Goal: Information Seeking & Learning: Check status

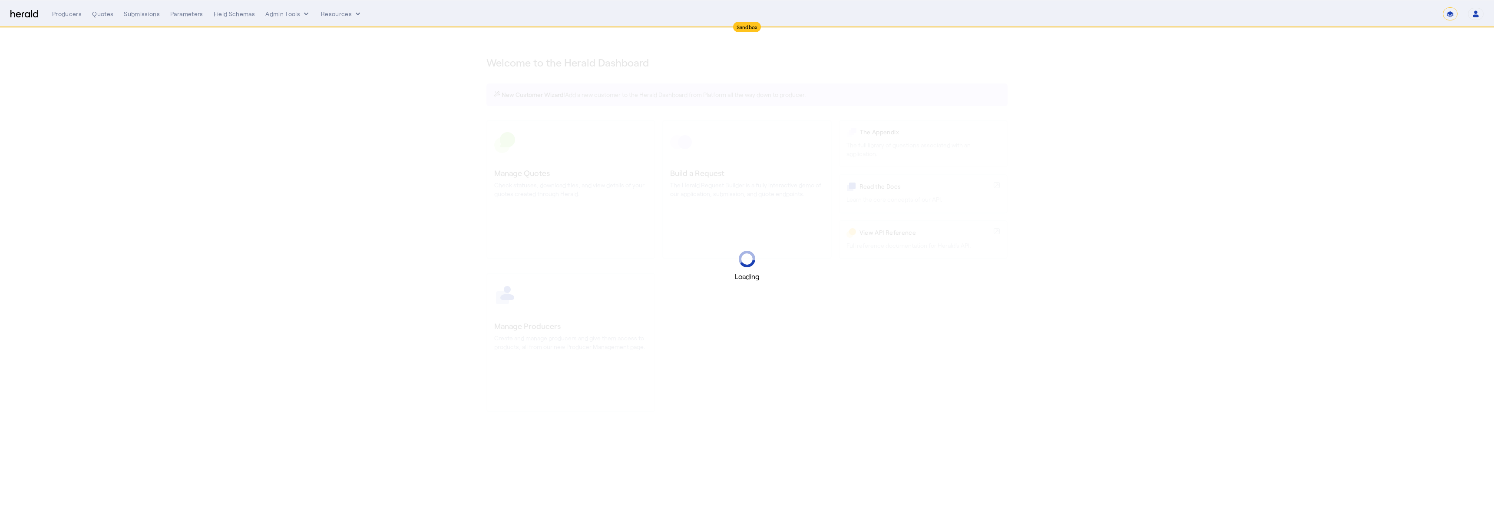
select select "*******"
select select "pfm_2v8p_herald_api"
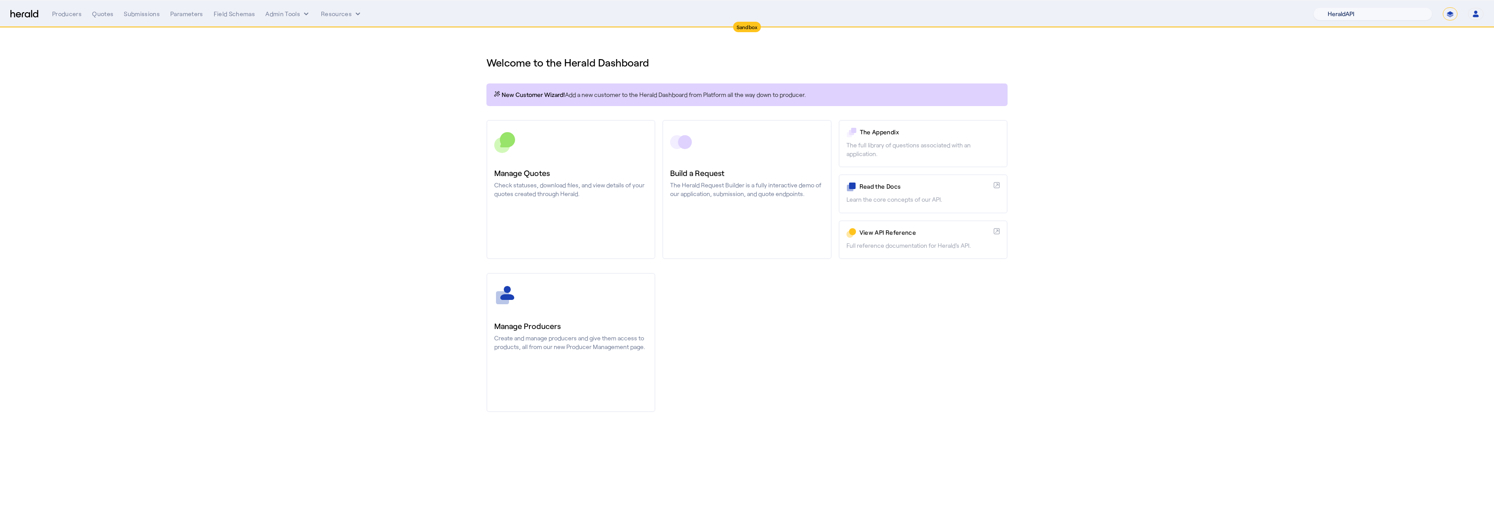
click at [1371, 13] on select "1Fort Acrisure Acturis Affinity Advisors Affinity Risk Agentero AmWins Anzen Ao…" at bounding box center [1373, 13] width 119 height 13
click at [1357, 11] on select "1Fort Acrisure Acturis Affinity Advisors Affinity Risk Agentero AmWins Anzen Ao…" at bounding box center [1373, 13] width 119 height 13
click at [278, 19] on div "Producers Quotes Submissions Parameters Field Schemas Admin Tools Resources 1Fo…" at bounding box center [768, 13] width 1432 height 13
click at [279, 15] on button "Admin Tools" at bounding box center [287, 14] width 45 height 9
click at [291, 28] on span "Platforms Manager" at bounding box center [302, 32] width 63 height 10
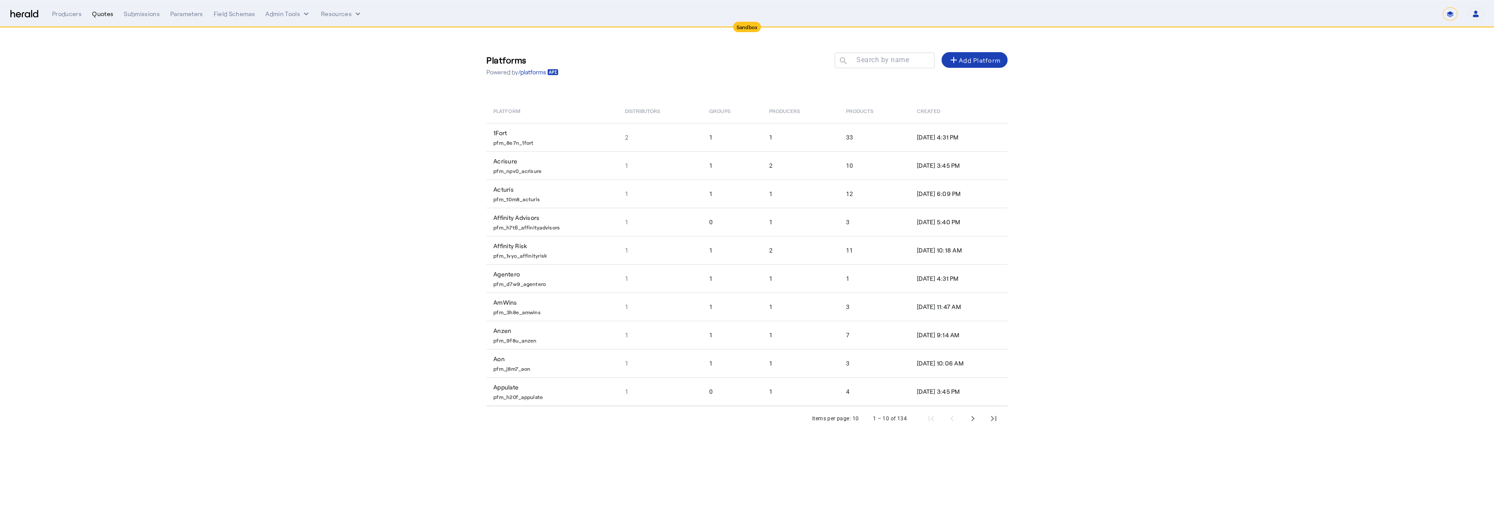
click at [99, 10] on div "Quotes" at bounding box center [102, 14] width 21 height 9
select select "pfm_2v8p_herald_api"
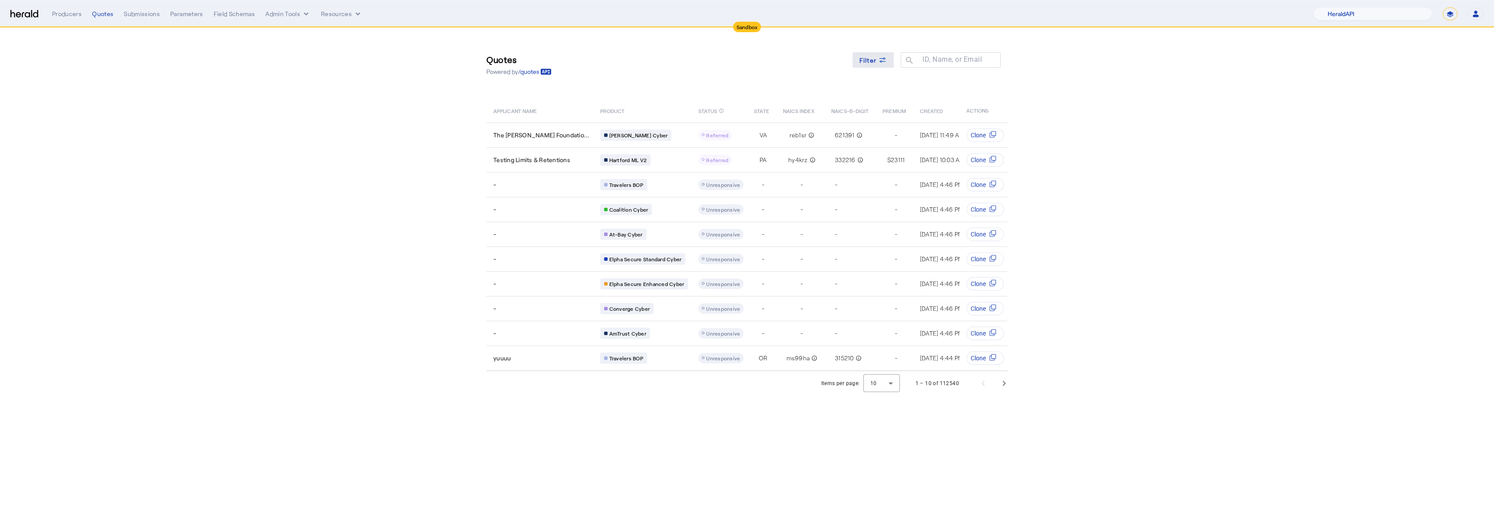
click at [862, 62] on span "Filter" at bounding box center [868, 60] width 17 height 9
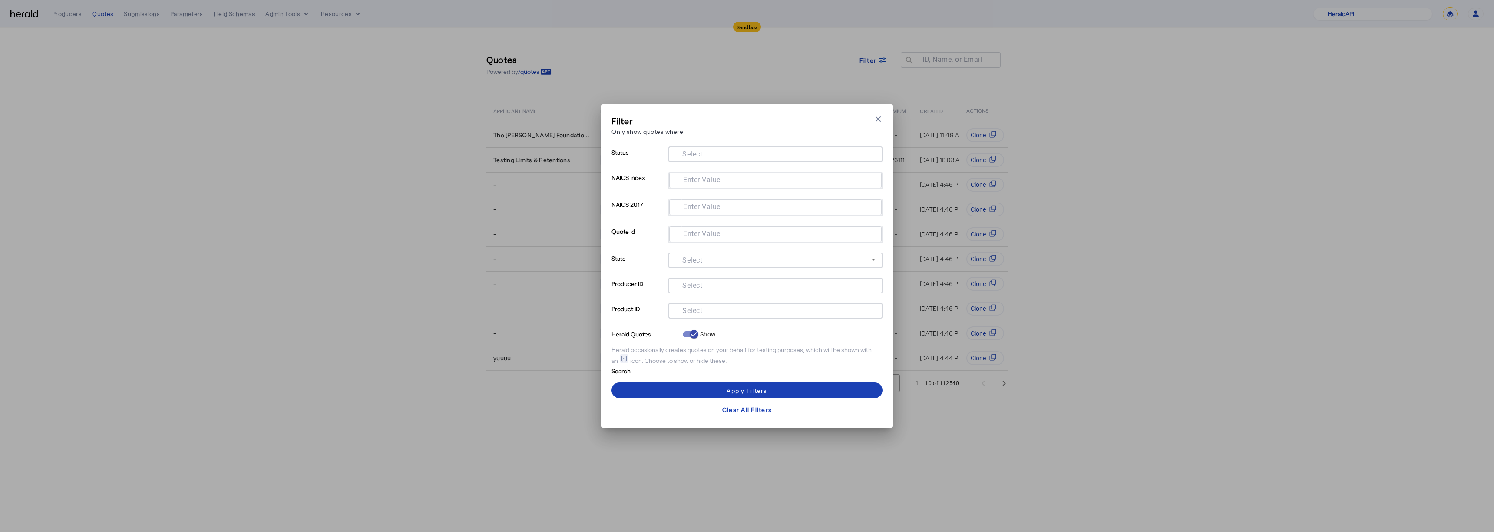
click at [728, 167] on div at bounding box center [775, 167] width 214 height 10
click at [722, 152] on input "Select" at bounding box center [773, 153] width 197 height 10
click at [607, 161] on div "Filter Only show quotes where Close modal Status Select NAICS Index Enter Value…" at bounding box center [747, 265] width 292 height 323
click at [705, 312] on input "Select" at bounding box center [773, 309] width 197 height 10
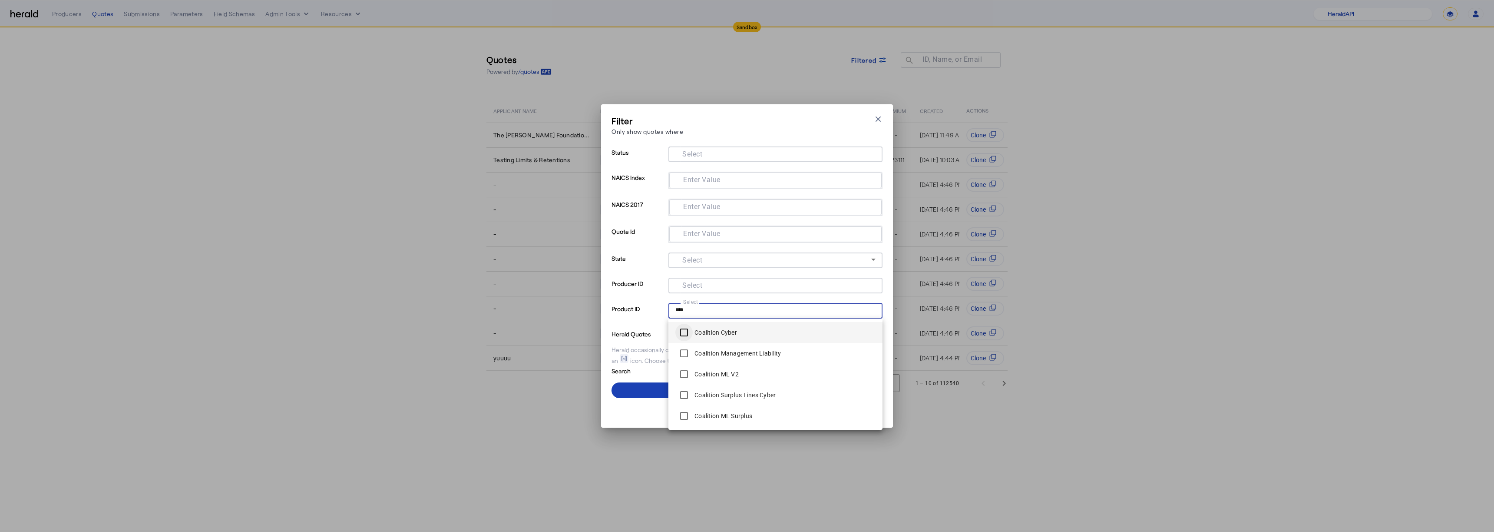
type input "****"
click at [645, 381] on span at bounding box center [747, 390] width 271 height 21
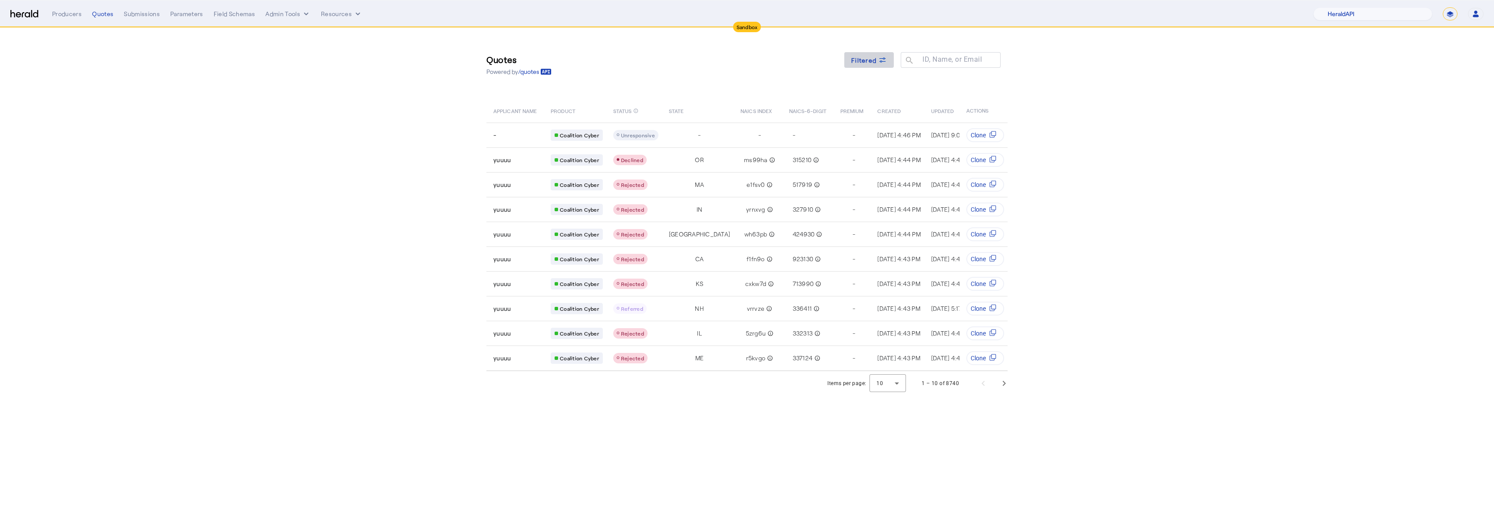
click at [874, 56] on span "Filtered" at bounding box center [863, 60] width 25 height 9
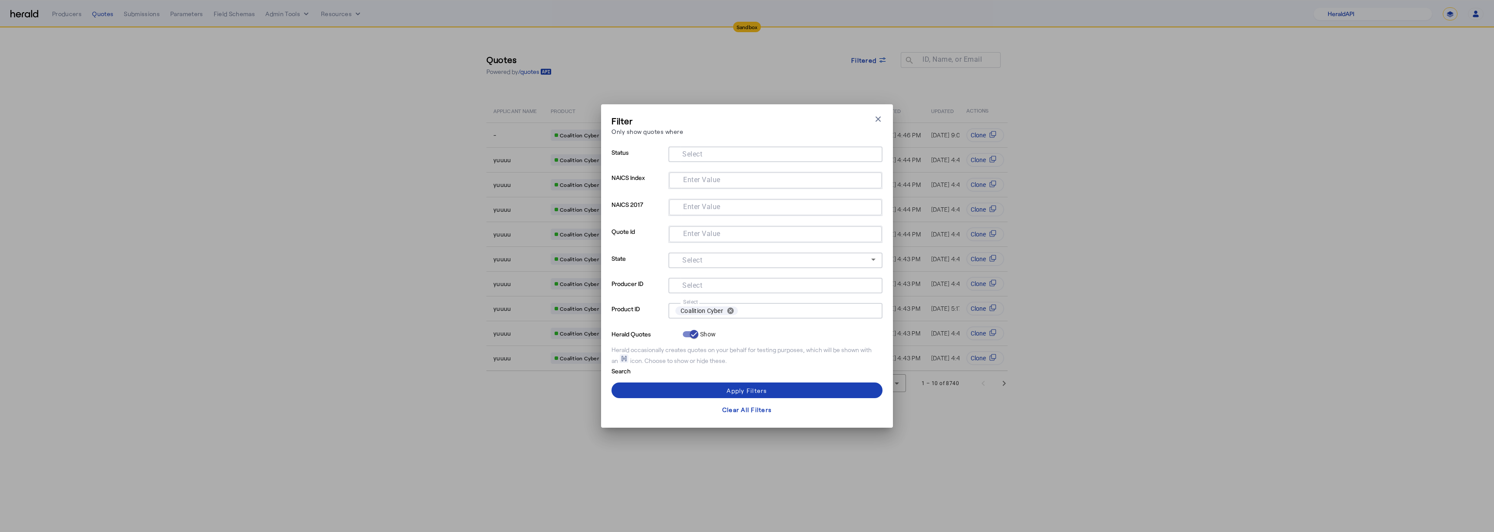
click at [702, 270] on div at bounding box center [775, 273] width 214 height 10
click at [701, 261] on mat-label "Select" at bounding box center [692, 260] width 20 height 8
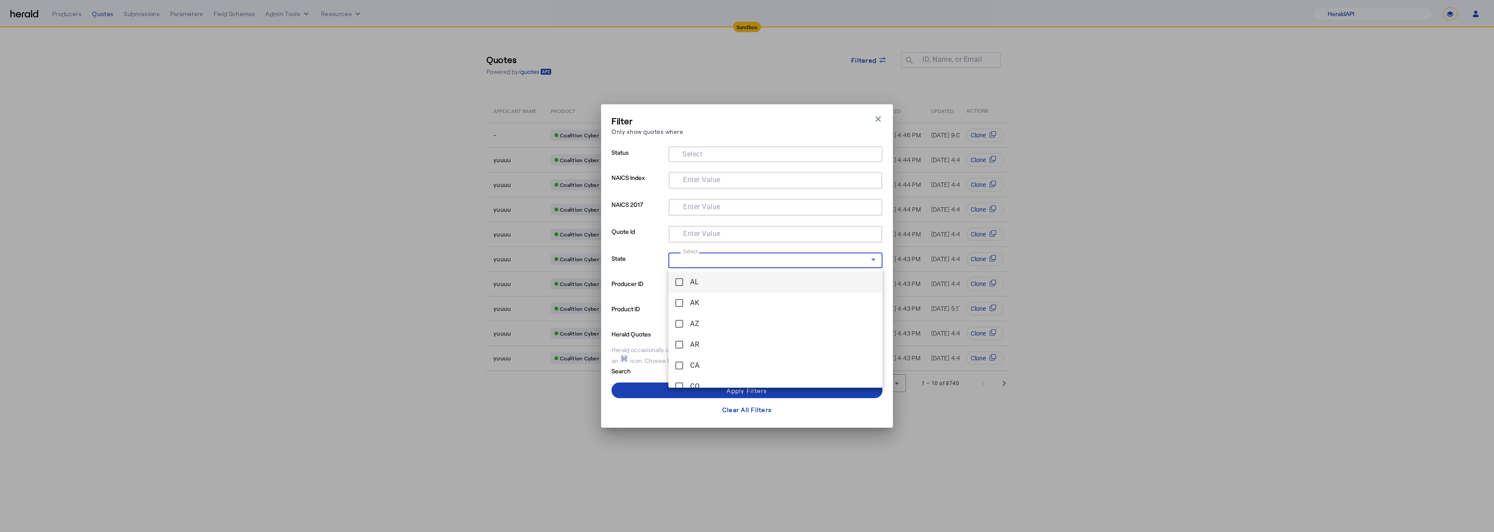
click at [692, 240] on div at bounding box center [747, 266] width 1494 height 532
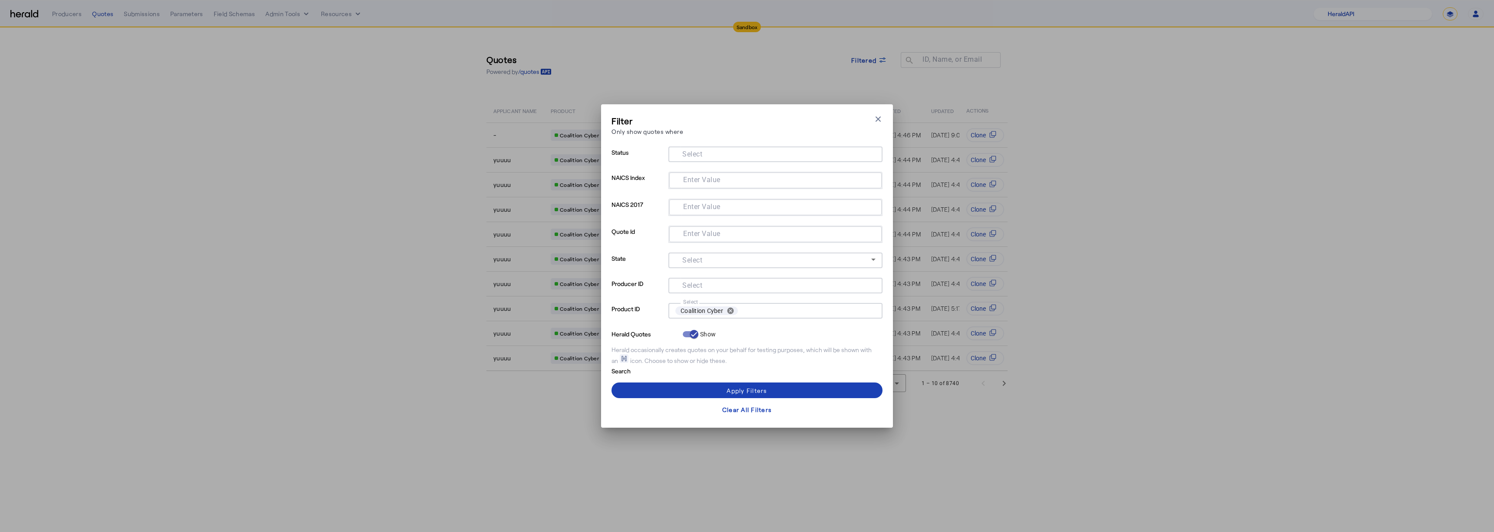
click at [699, 154] on mat-label "Select" at bounding box center [692, 154] width 20 height 8
click at [699, 154] on input "Select" at bounding box center [773, 153] width 197 height 10
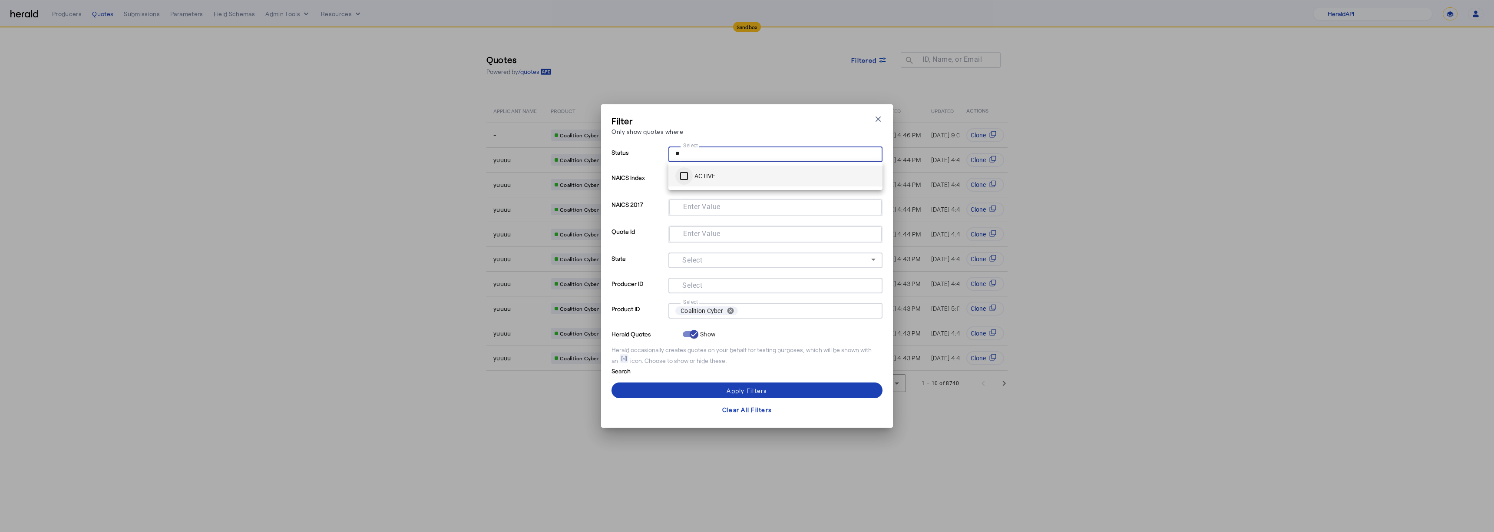
type input "**"
click at [719, 390] on span at bounding box center [747, 390] width 271 height 21
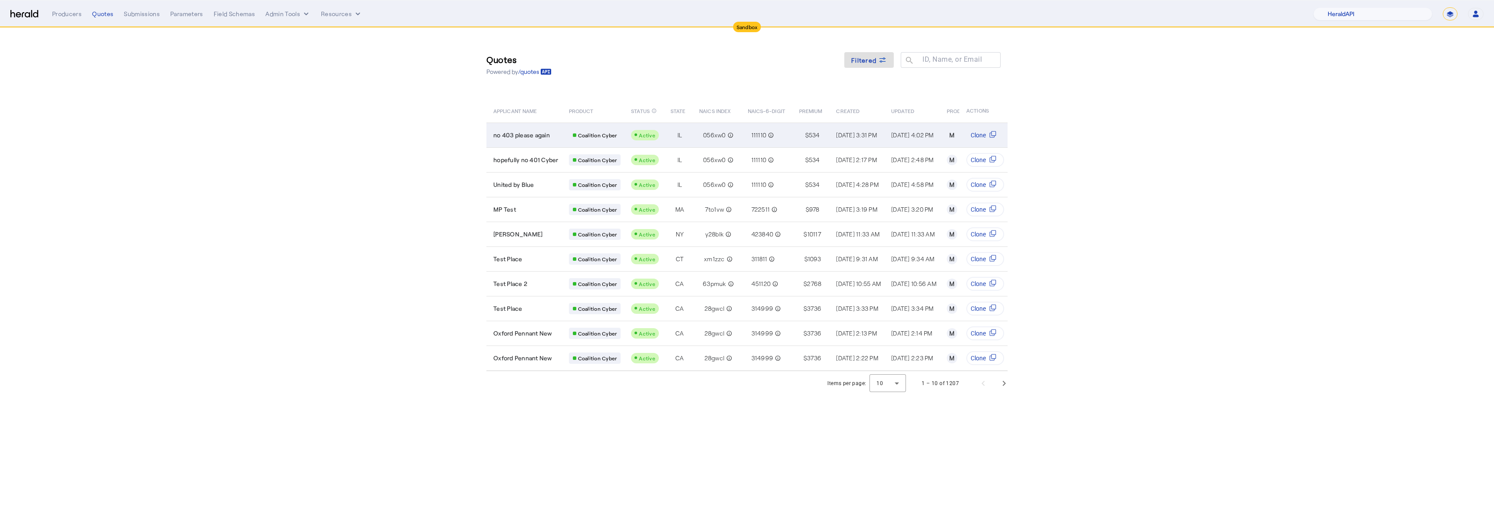
click at [538, 132] on span "no 403 please again" at bounding box center [521, 135] width 56 height 9
click at [642, 134] on span "Active" at bounding box center [647, 135] width 17 height 6
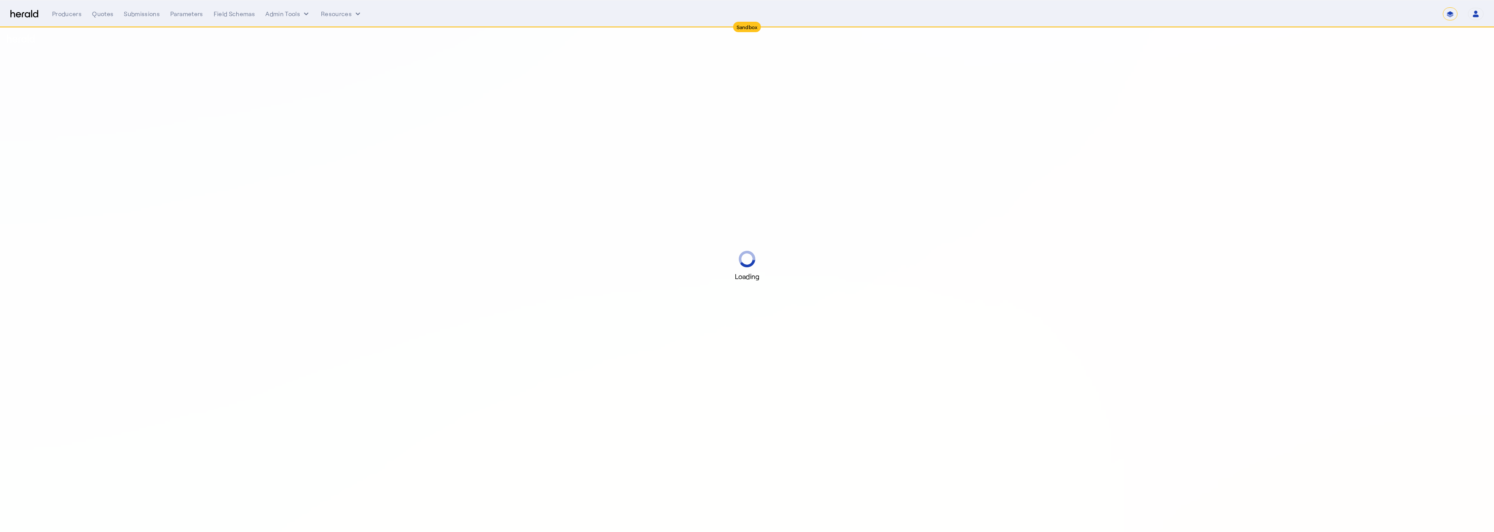
select select "*******"
select select "pfm_2v8p_herald_api"
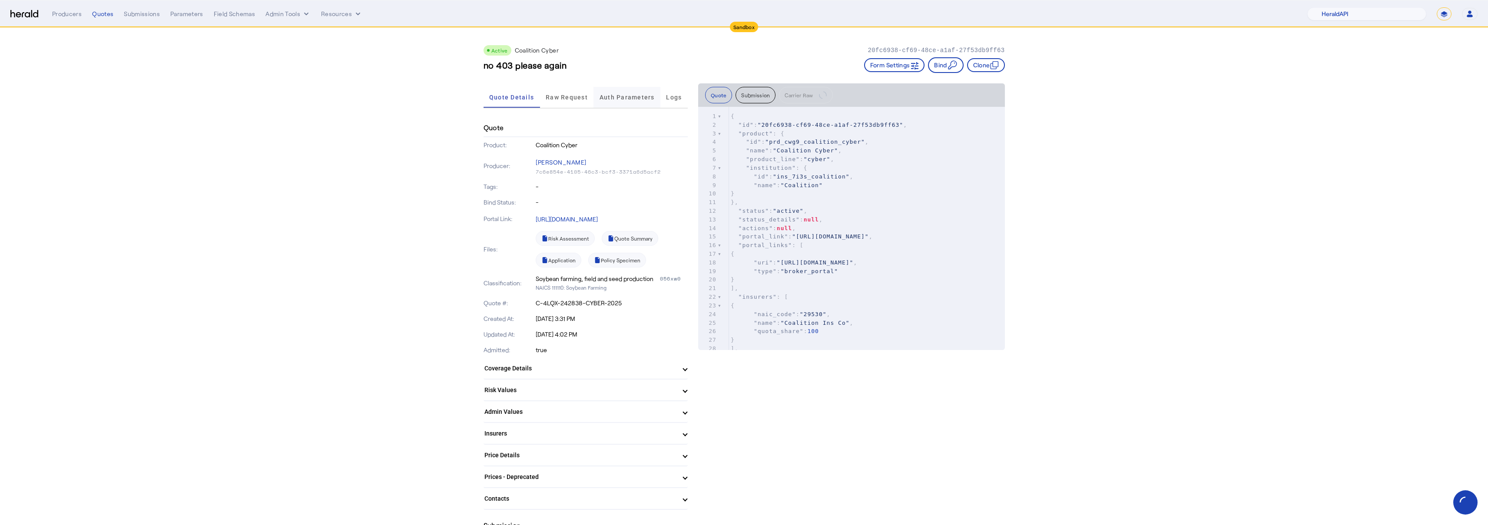
click at [622, 95] on span "Auth Parameters" at bounding box center [626, 97] width 55 height 6
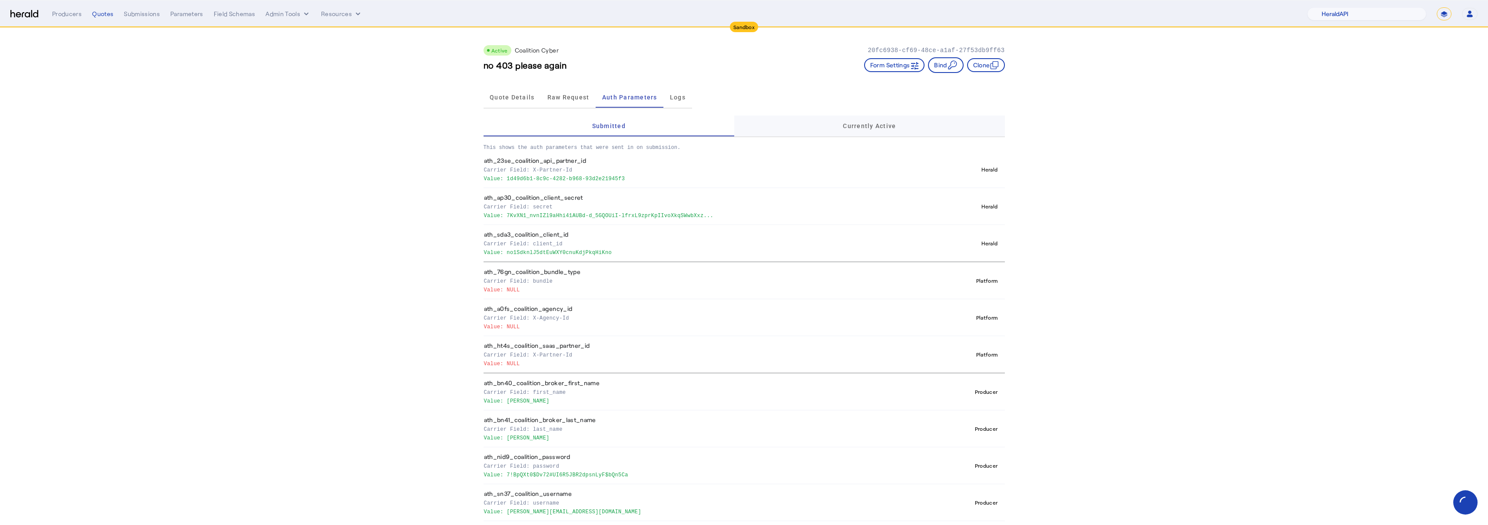
click at [847, 128] on div "Currently Active" at bounding box center [869, 126] width 270 height 21
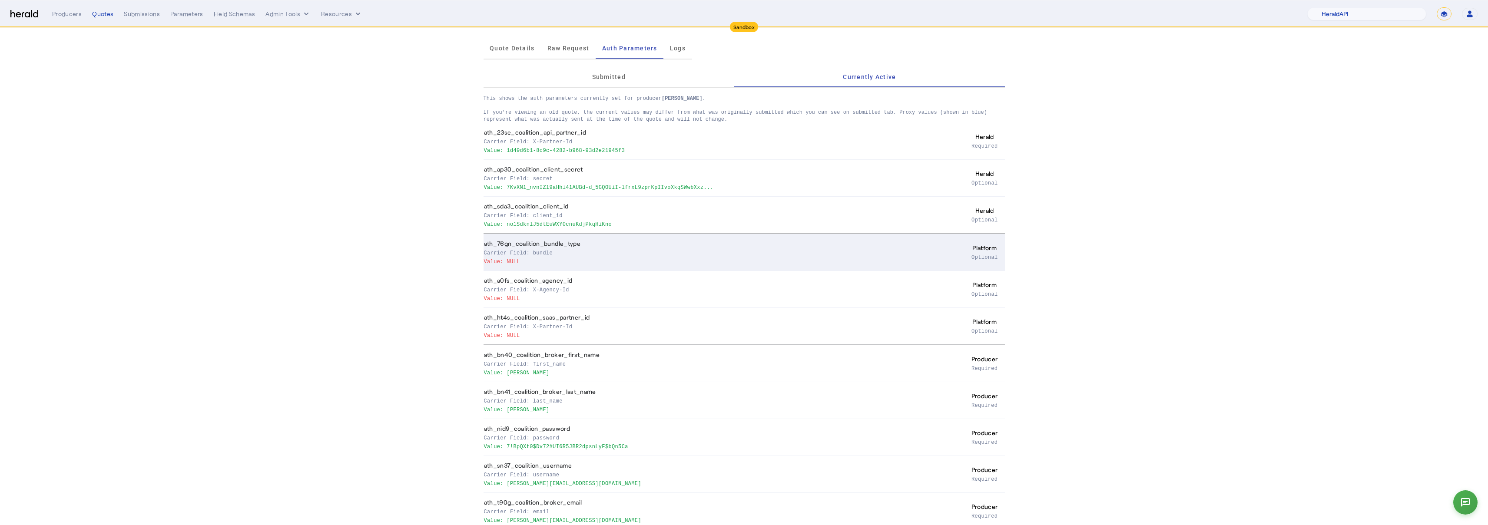
scroll to position [58, 0]
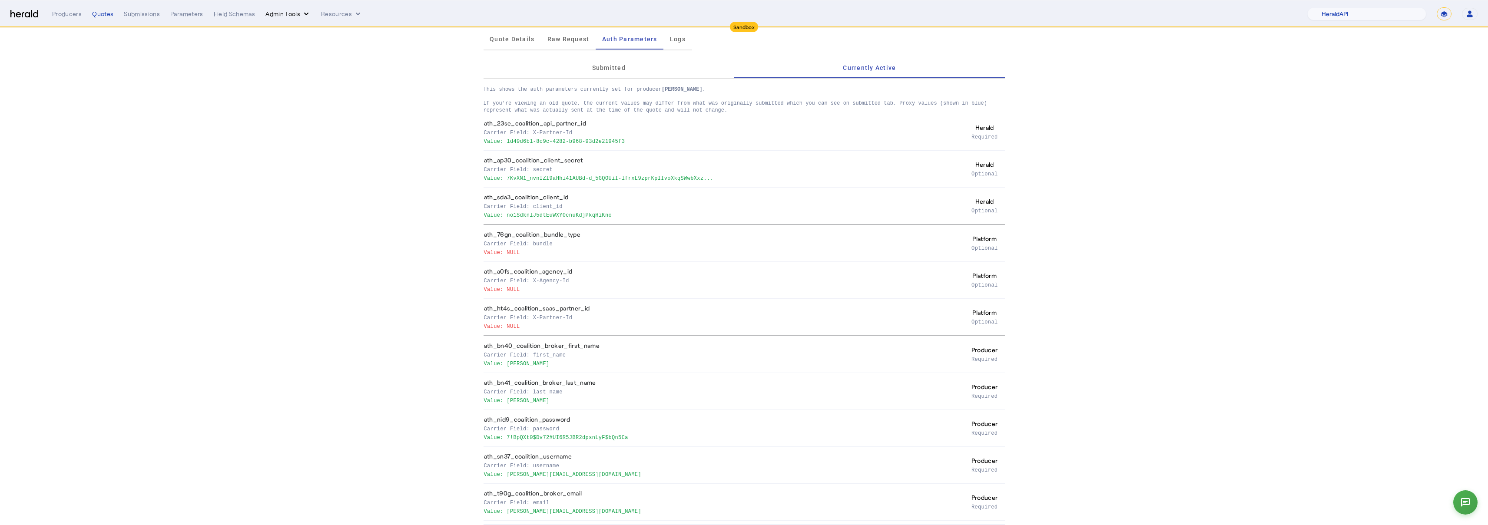
click at [271, 10] on button "Admin Tools" at bounding box center [287, 14] width 45 height 9
click at [288, 30] on span "Platforms Manager" at bounding box center [302, 32] width 63 height 10
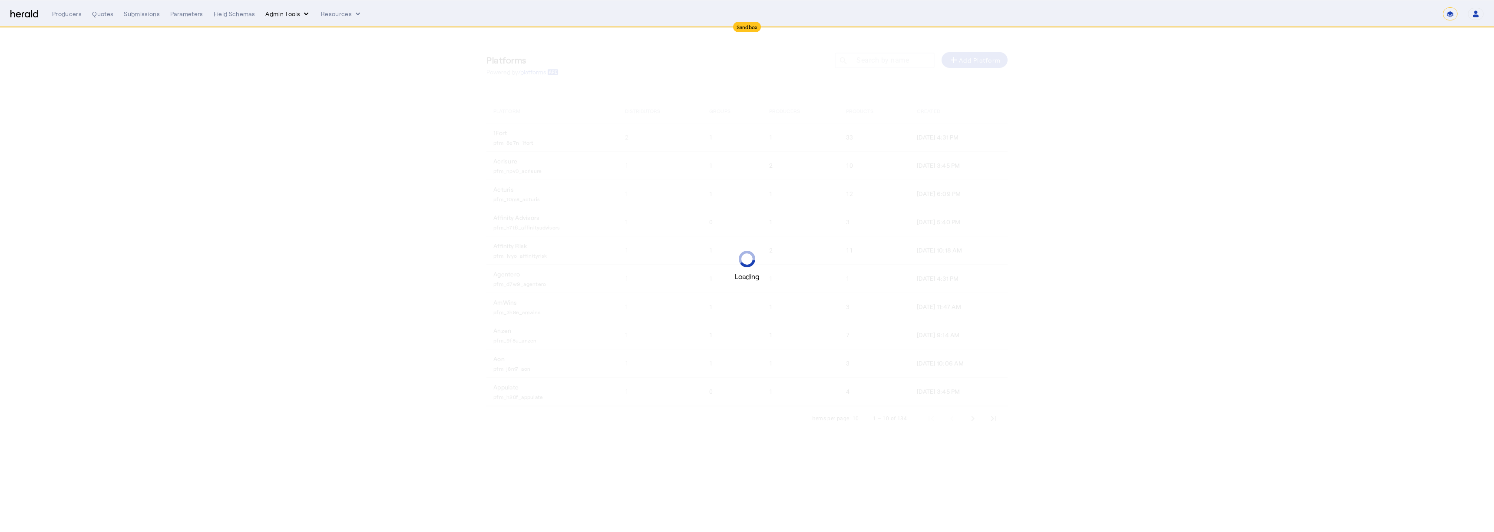
click at [285, 15] on button "Admin Tools" at bounding box center [287, 14] width 45 height 9
click at [295, 56] on span "Products Manager" at bounding box center [302, 53] width 63 height 10
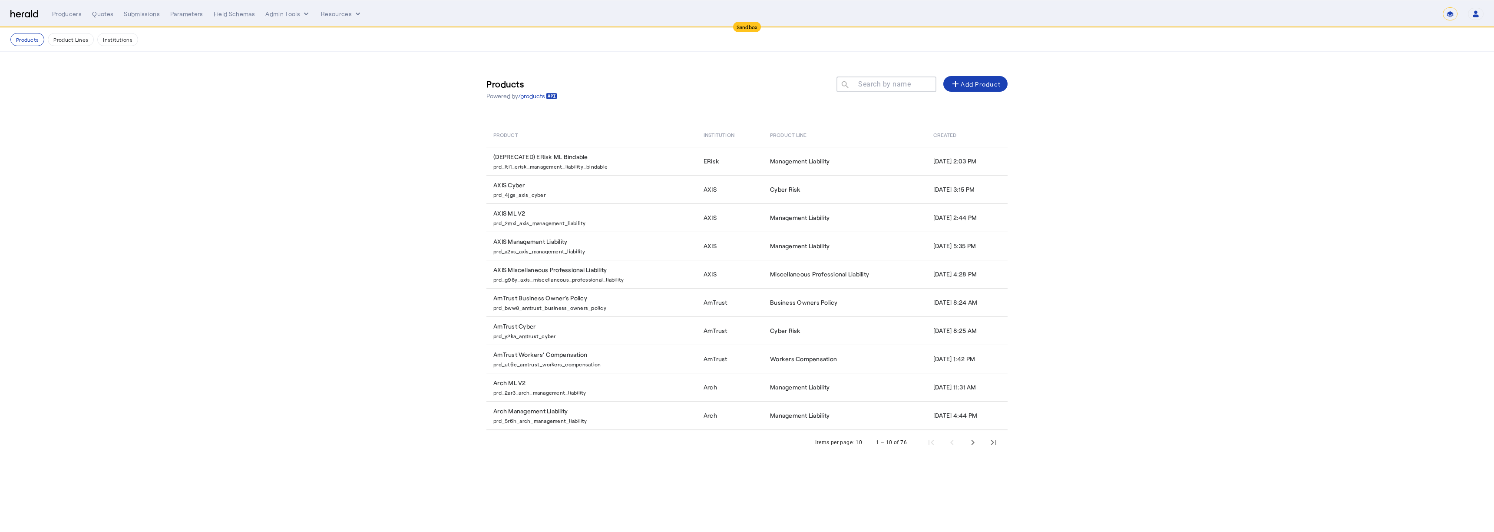
click at [873, 83] on mat-label "Search by name" at bounding box center [884, 84] width 53 height 8
click at [873, 83] on input "Search by name" at bounding box center [890, 84] width 78 height 10
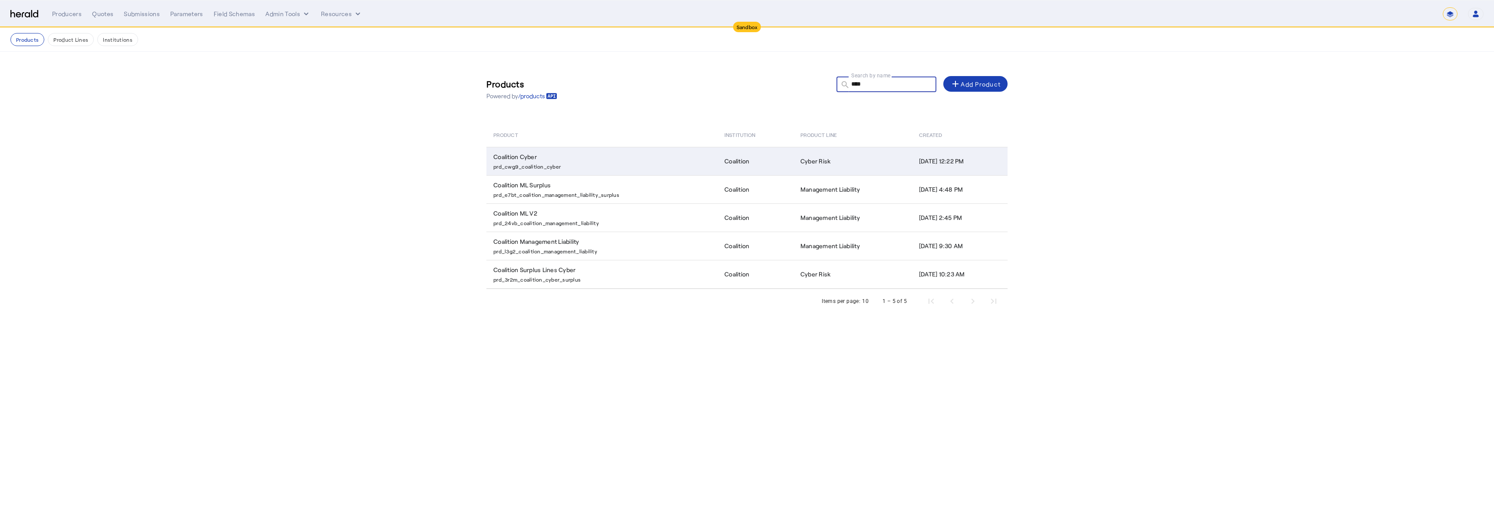
type input "****"
click at [611, 159] on td "Coalition Cyber prd_cwg9_coalition_cyber" at bounding box center [601, 161] width 231 height 28
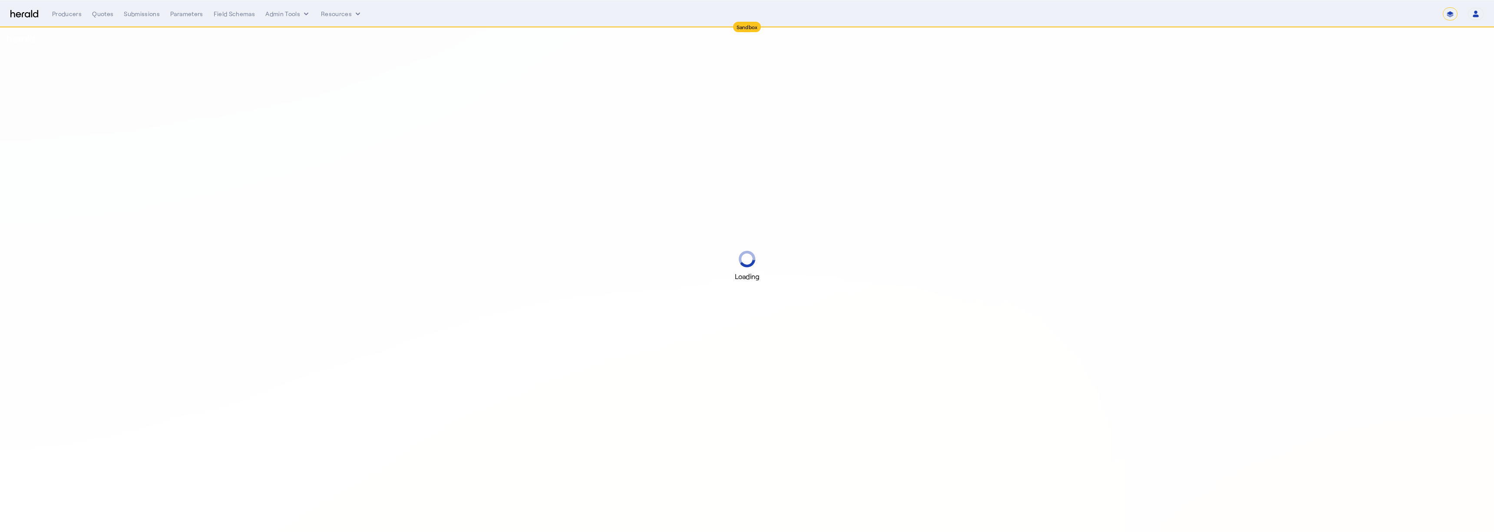
select select "*******"
select select "pfm_2v8p_herald_api"
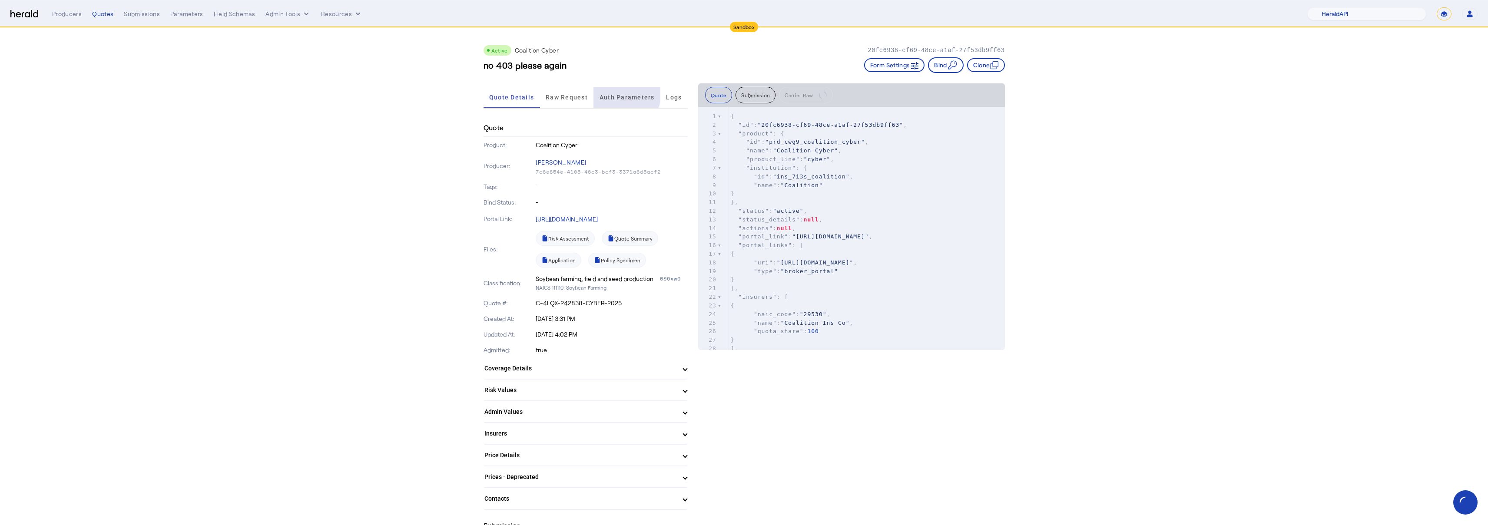
click at [617, 92] on span "Auth Parameters" at bounding box center [626, 97] width 55 height 21
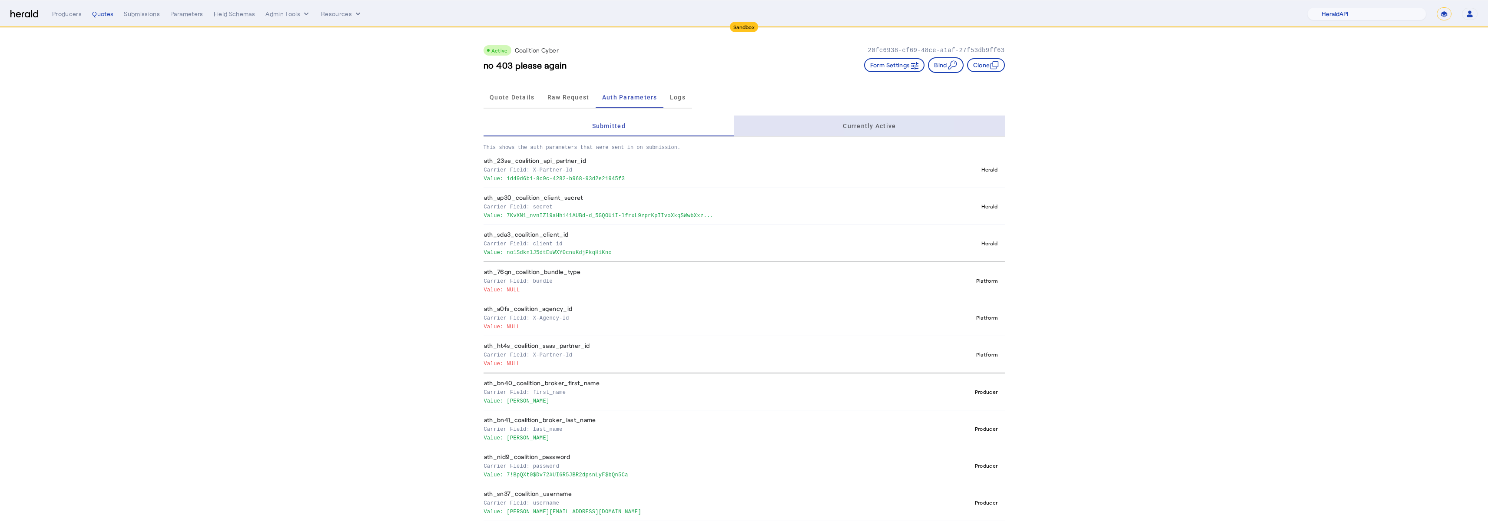
click at [884, 118] on span "Currently Active" at bounding box center [869, 126] width 53 height 21
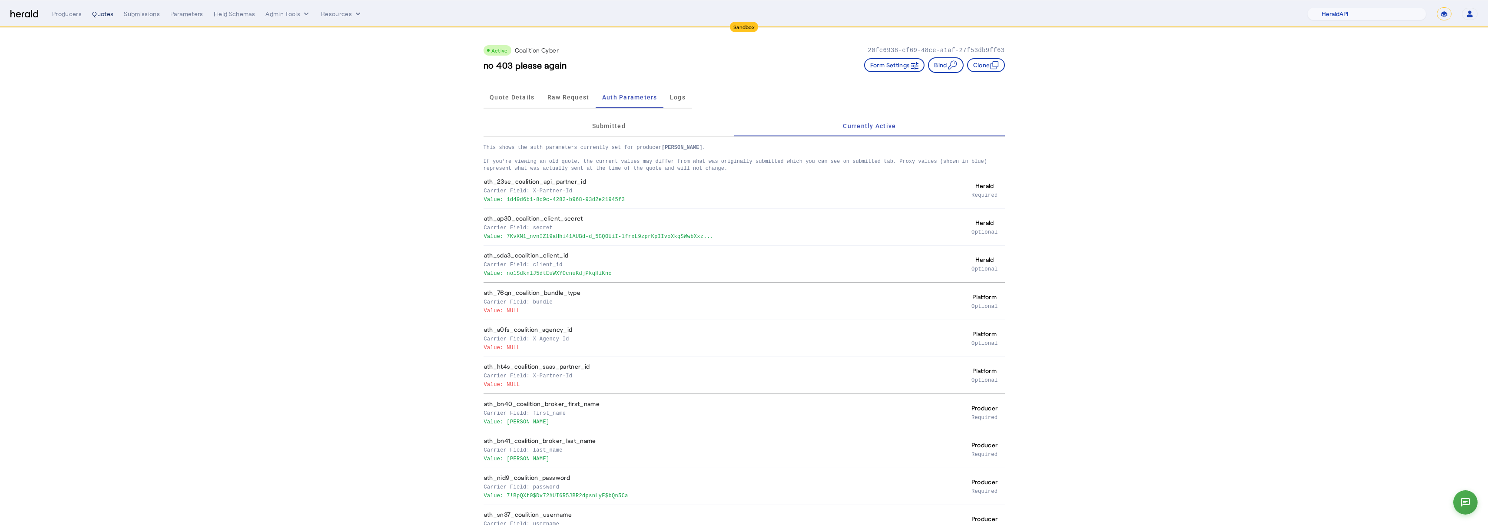
click at [103, 15] on div "Quotes" at bounding box center [102, 14] width 21 height 9
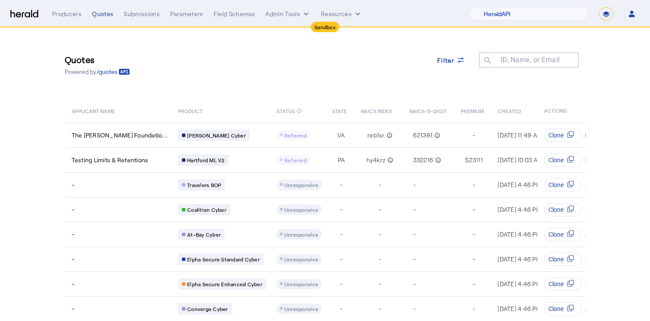
click at [604, 13] on select "**********" at bounding box center [606, 13] width 15 height 13
click at [606, 7] on select "**********" at bounding box center [606, 13] width 15 height 13
select select "*******"
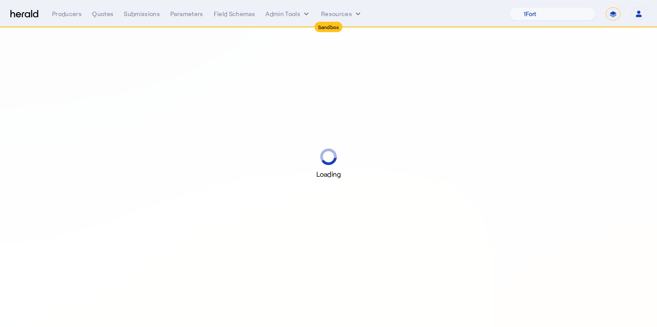
click at [23, 15] on img at bounding box center [24, 14] width 28 height 8
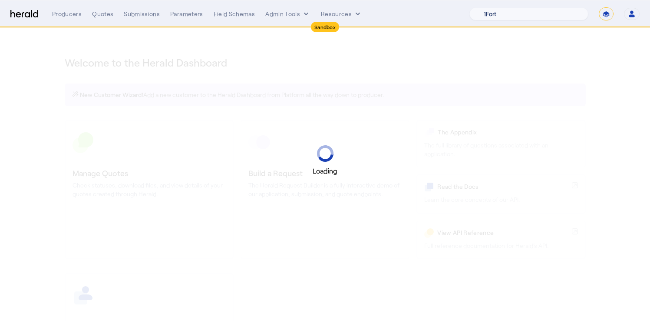
click at [536, 13] on select "1Fort Acrisure Acturis Affinity Advisors Affinity Risk Agentero AmWins Anzen Ao…" at bounding box center [529, 13] width 119 height 13
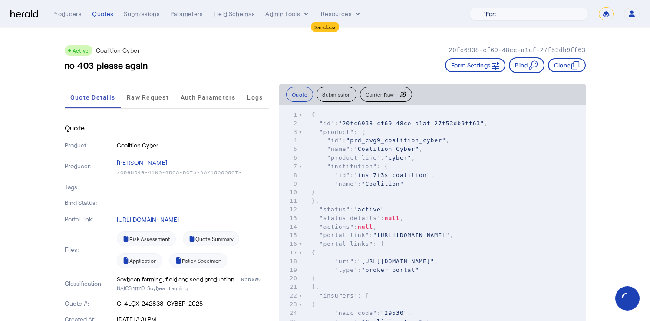
select select "pfm_h3db_crc"
click at [490, 7] on select "1Fort Acrisure Acturis Affinity Advisors Affinity Risk Agentero AmWins Anzen Ao…" at bounding box center [529, 13] width 119 height 13
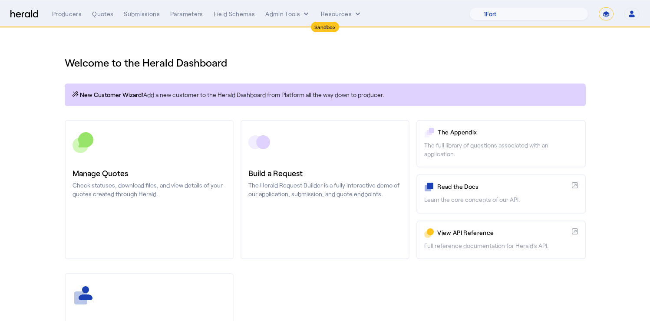
click at [607, 13] on select "**********" at bounding box center [606, 13] width 15 height 13
select select "**********"
click at [599, 7] on select "**********" at bounding box center [606, 13] width 15 height 13
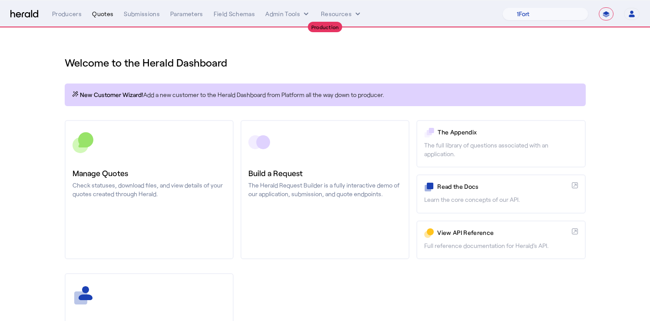
click at [100, 13] on div "Quotes" at bounding box center [102, 14] width 21 height 9
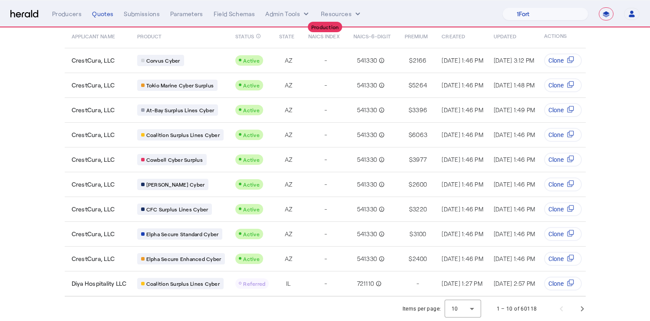
scroll to position [0, 2]
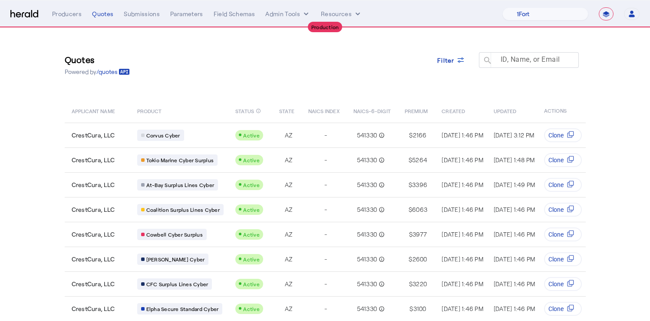
click at [515, 62] on mat-label "ID, Name, or Email" at bounding box center [531, 59] width 60 height 8
click at [515, 62] on input "ID, Name, or Email" at bounding box center [533, 59] width 78 height 10
type input "*****"
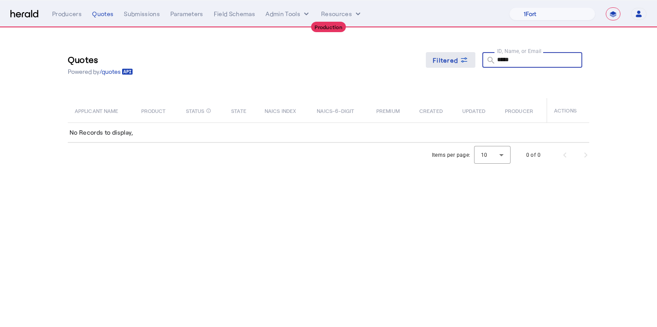
drag, startPoint x: 527, startPoint y: 62, endPoint x: 453, endPoint y: 57, distance: 74.4
click at [453, 57] on div "Filtered ID, Name, or Email search *****" at bounding box center [507, 64] width 163 height 25
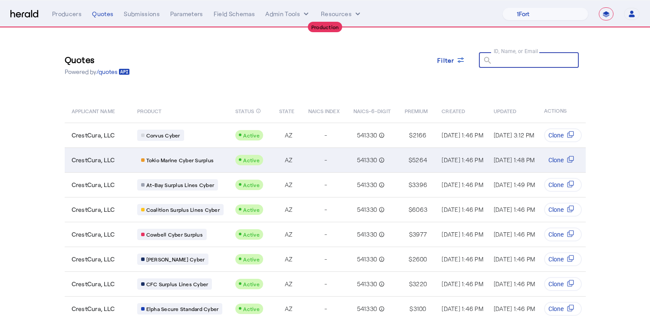
scroll to position [81, 0]
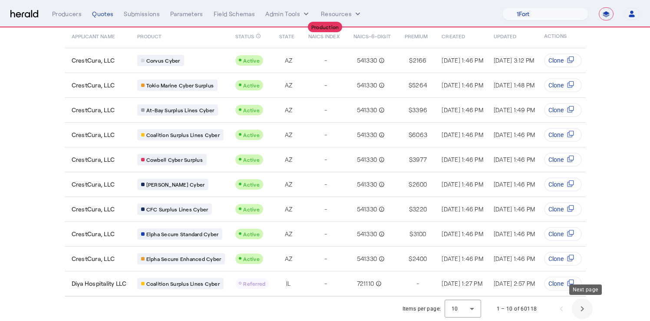
click at [583, 308] on span "Next page" at bounding box center [582, 308] width 21 height 21
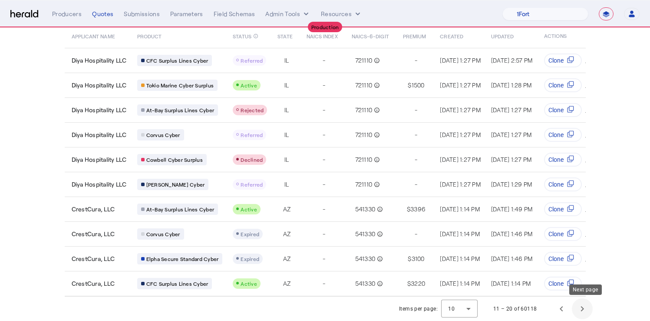
click at [582, 308] on span "Next page" at bounding box center [582, 308] width 21 height 21
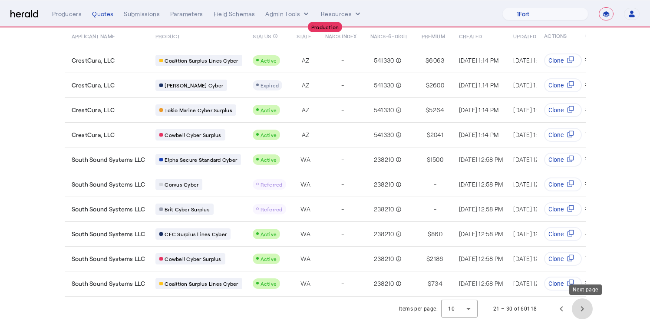
click at [582, 308] on span "Next page" at bounding box center [582, 308] width 21 height 21
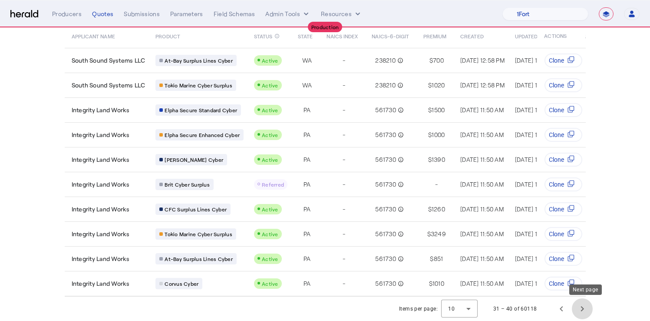
click at [582, 308] on span "Next page" at bounding box center [582, 308] width 21 height 21
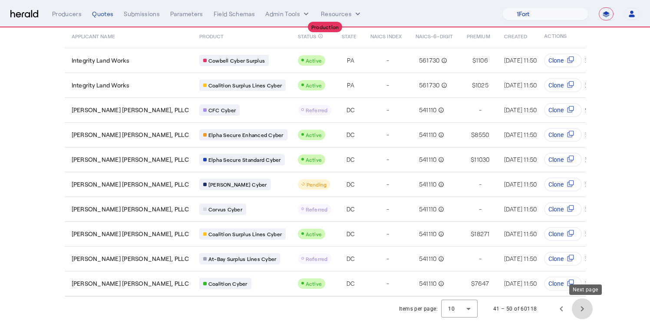
click at [582, 308] on span "Next page" at bounding box center [582, 308] width 21 height 21
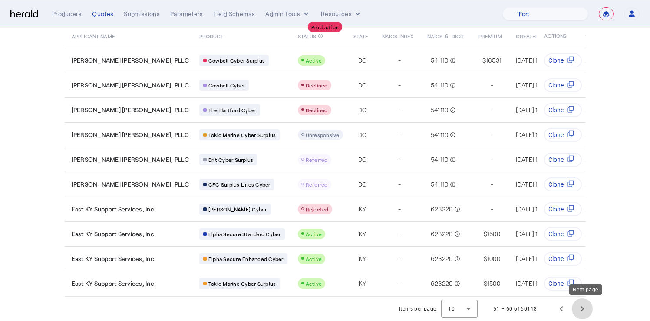
click at [582, 308] on span "Next page" at bounding box center [582, 308] width 21 height 21
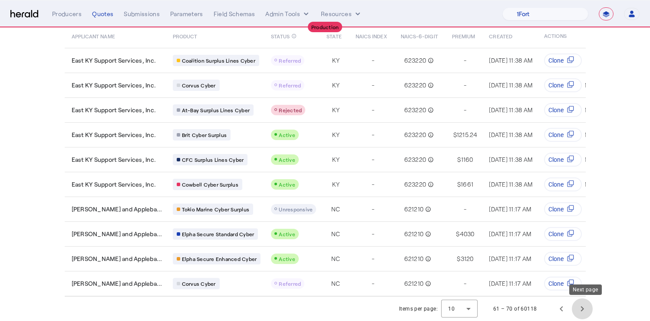
click at [582, 308] on span "Next page" at bounding box center [582, 308] width 21 height 21
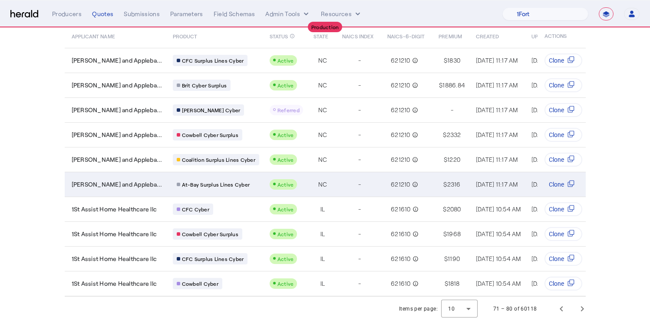
scroll to position [0, 0]
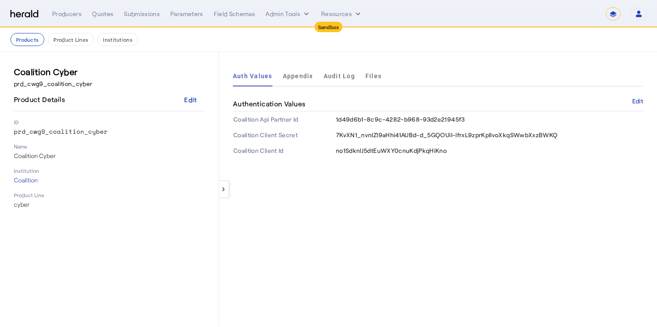
select select "*******"
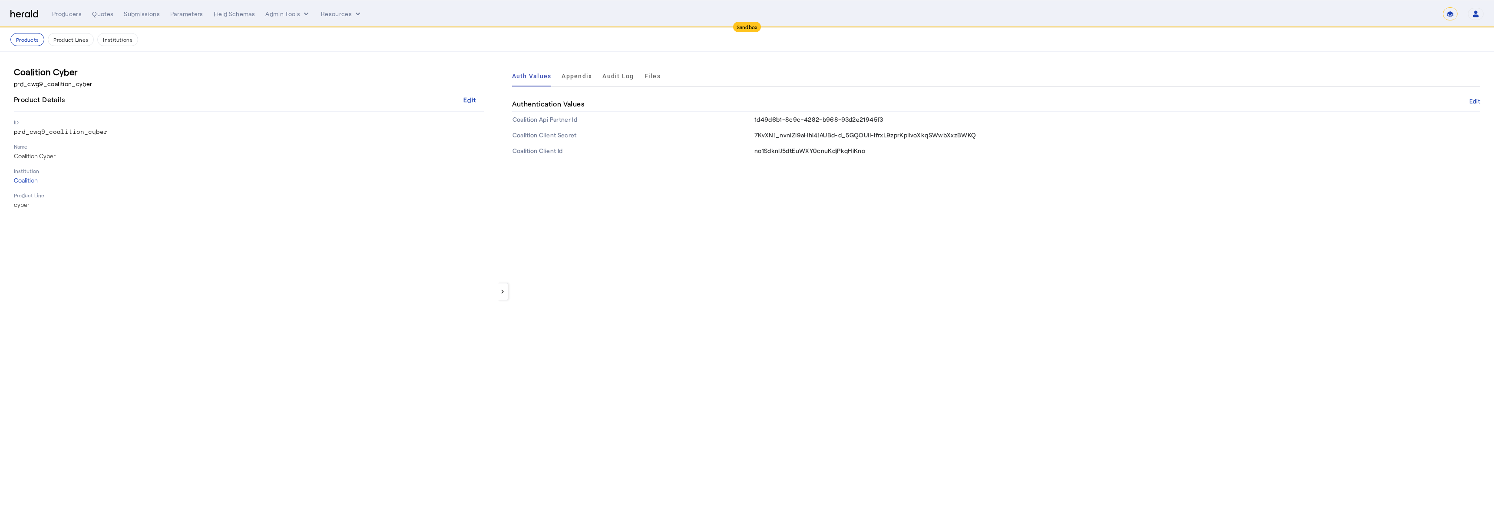
click at [30, 15] on img at bounding box center [24, 14] width 28 height 8
select select "pfm_2v8p_herald_api"
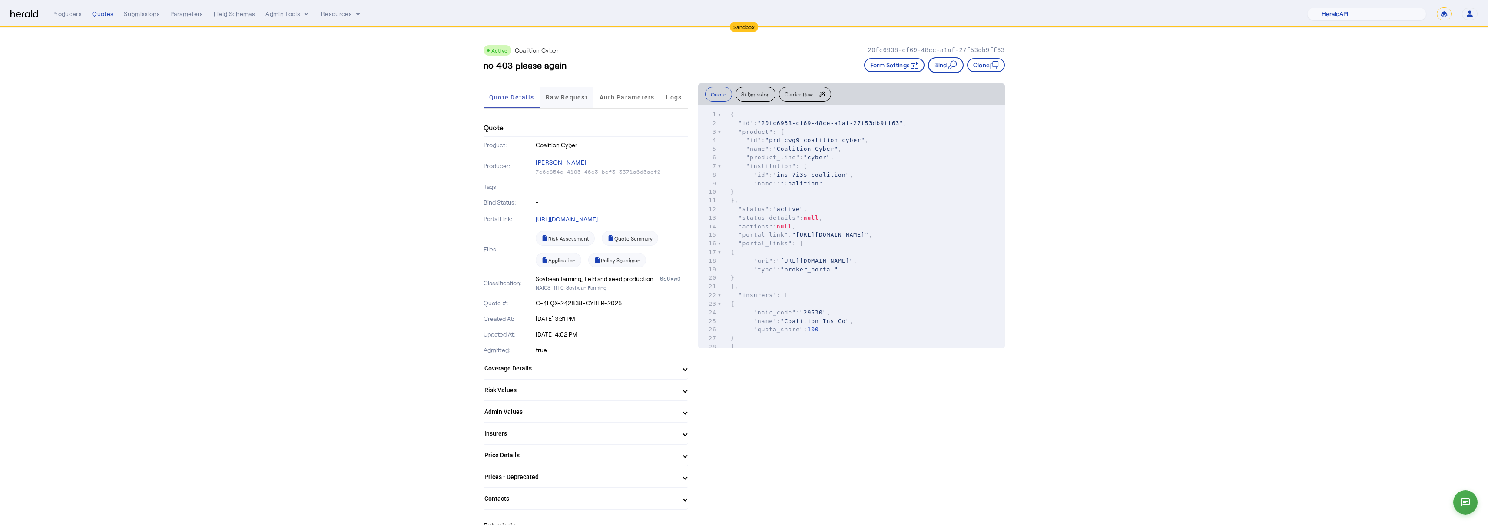
click at [577, 89] on div "Quote Details Raw Request Auth Parameters Logs" at bounding box center [585, 97] width 204 height 29
click at [571, 99] on span "Raw Request" at bounding box center [567, 97] width 42 height 6
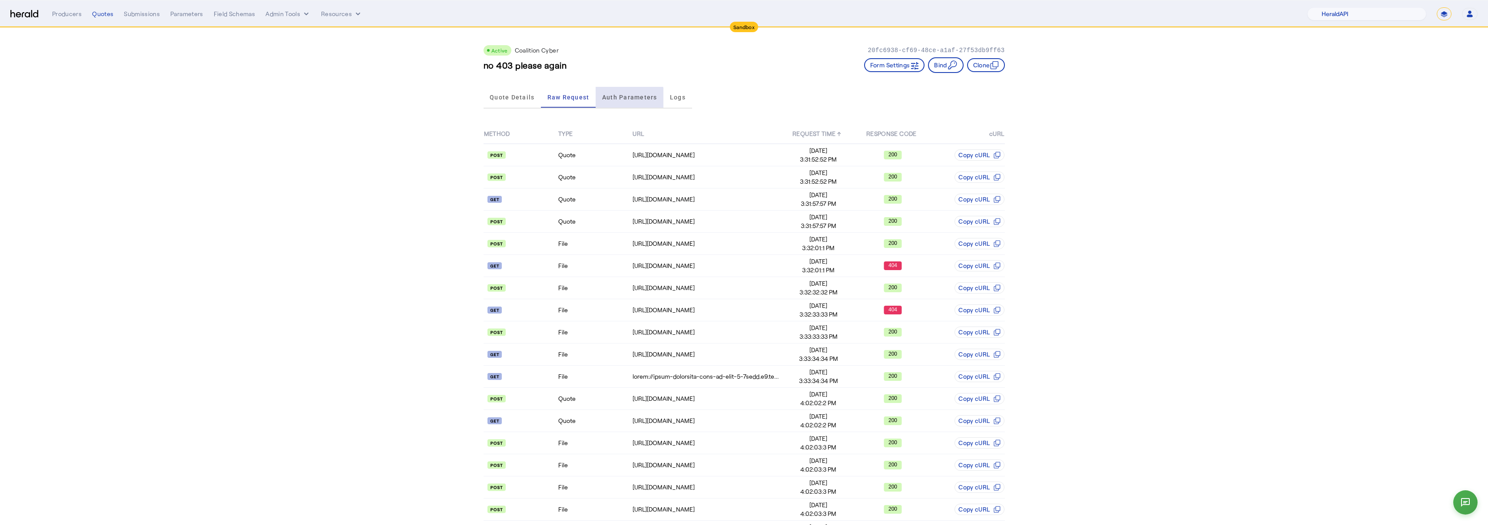
click at [632, 99] on span "Auth Parameters" at bounding box center [629, 97] width 55 height 6
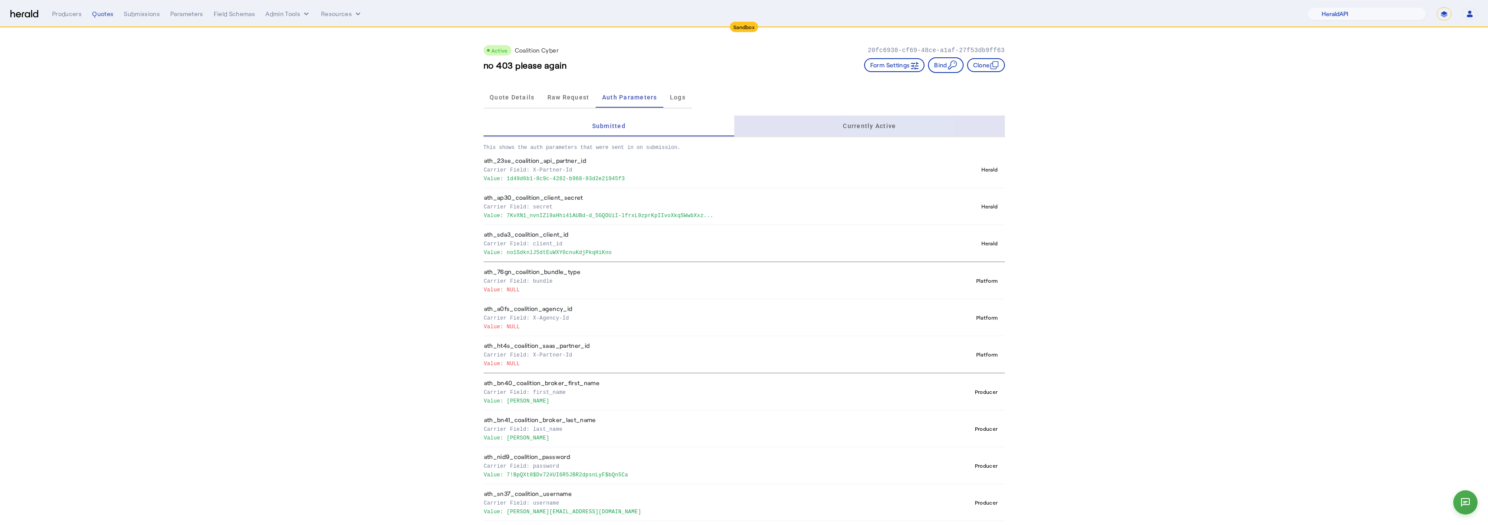
click at [656, 116] on div "Currently Active" at bounding box center [869, 126] width 270 height 21
